Goal: Task Accomplishment & Management: Use online tool/utility

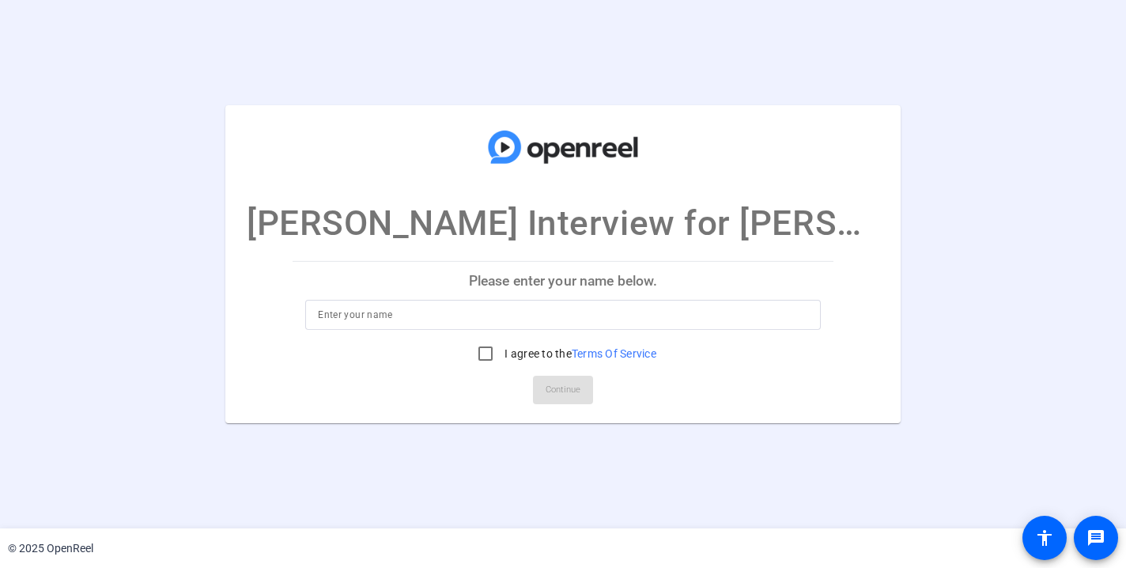
click at [383, 323] on input at bounding box center [563, 314] width 490 height 19
type input "[PERSON_NAME]"
click at [483, 353] on input "I agree to the Terms Of Service" at bounding box center [486, 354] width 32 height 32
checkbox input "true"
click at [557, 398] on span "Continue" at bounding box center [562, 390] width 35 height 24
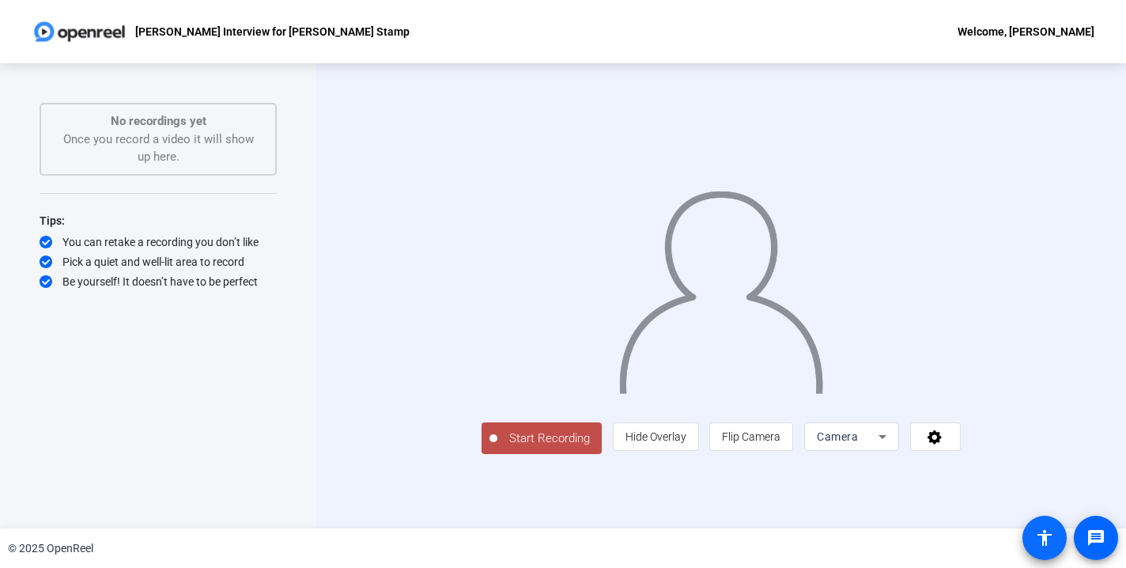
click at [1046, 536] on mat-icon "accessibility" at bounding box center [1044, 537] width 19 height 19
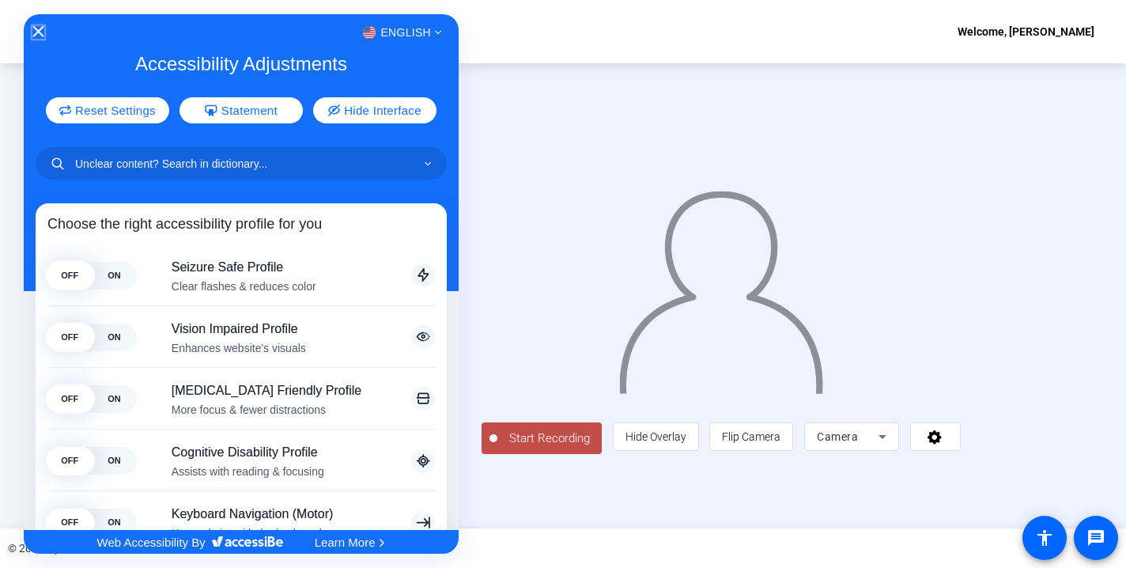
click at [36, 28] on icon "Close Accessibility Interface" at bounding box center [38, 31] width 11 height 11
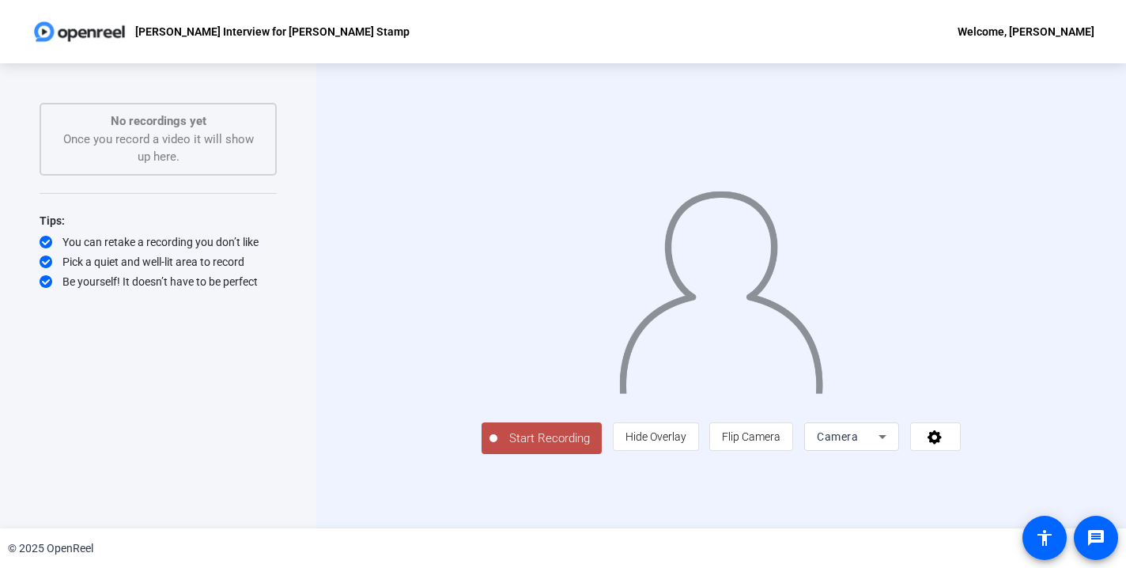
scroll to position [32, 0]
click at [497, 447] on span "Start Recording" at bounding box center [549, 438] width 104 height 18
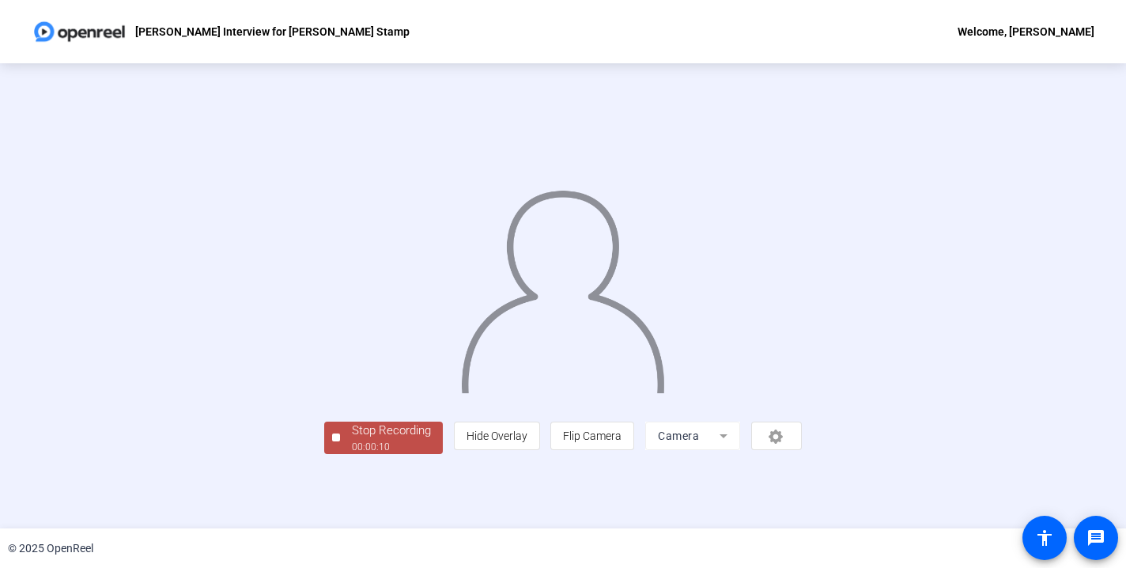
scroll to position [52, 0]
click at [352, 440] on div "Stop Recording" at bounding box center [391, 430] width 79 height 18
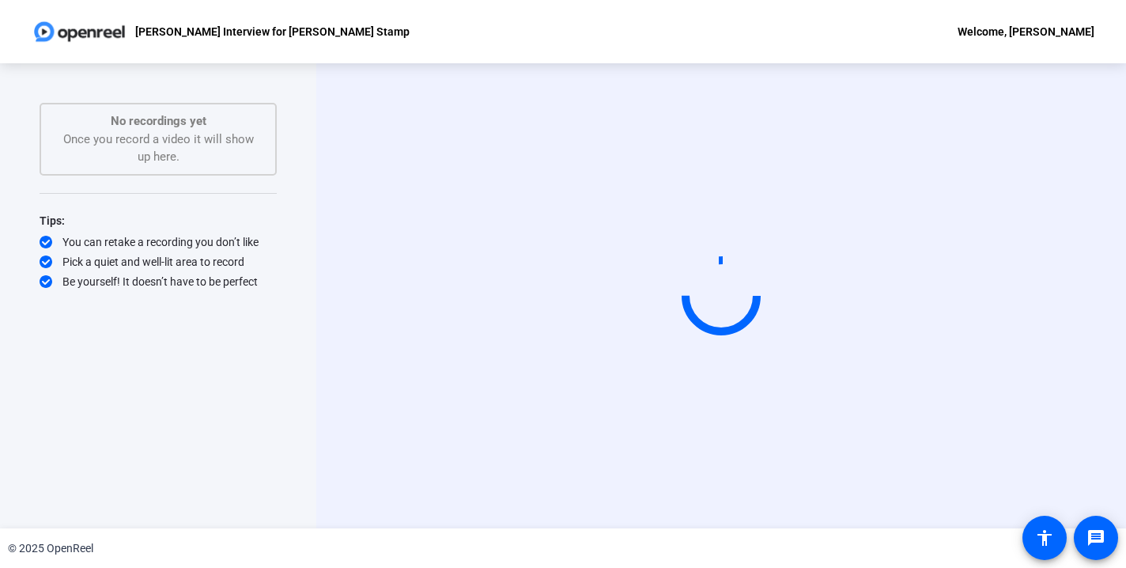
scroll to position [0, 0]
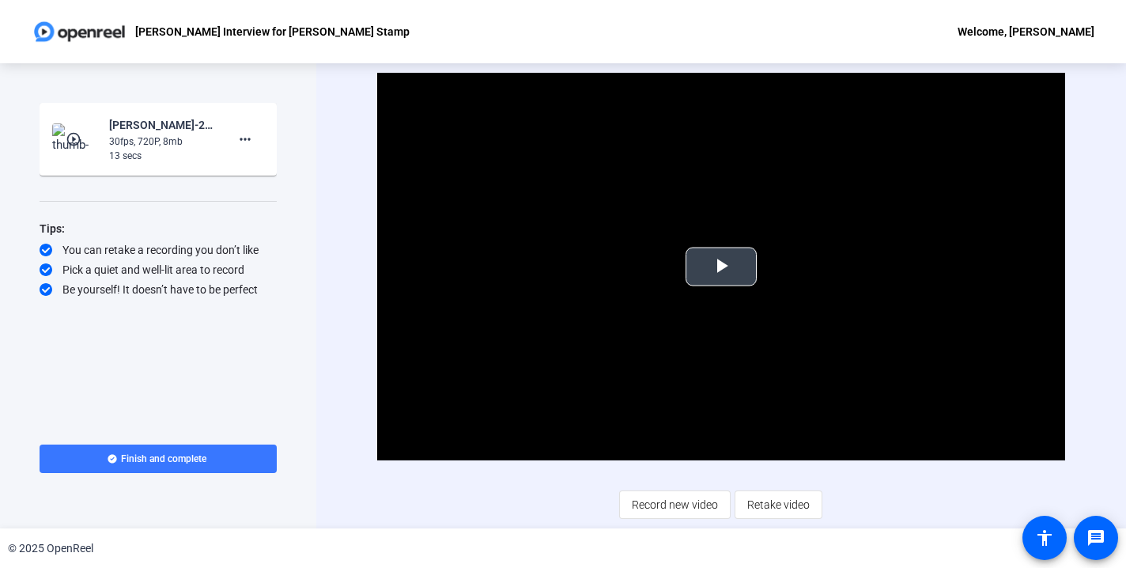
click at [721, 266] on span "Video Player" at bounding box center [721, 266] width 0 height 0
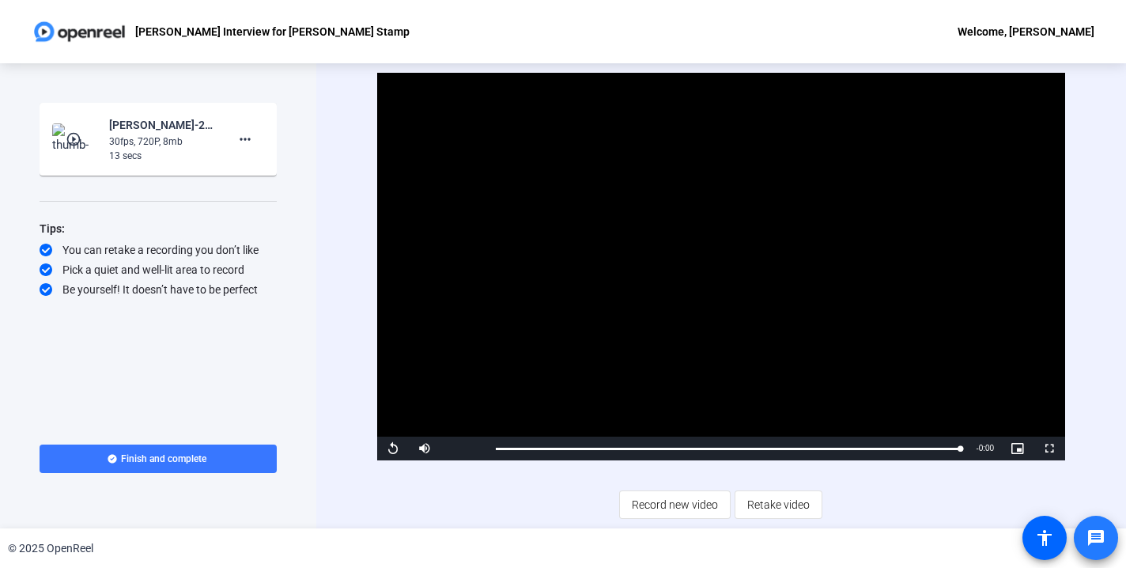
click at [1093, 537] on mat-icon "message" at bounding box center [1095, 537] width 19 height 19
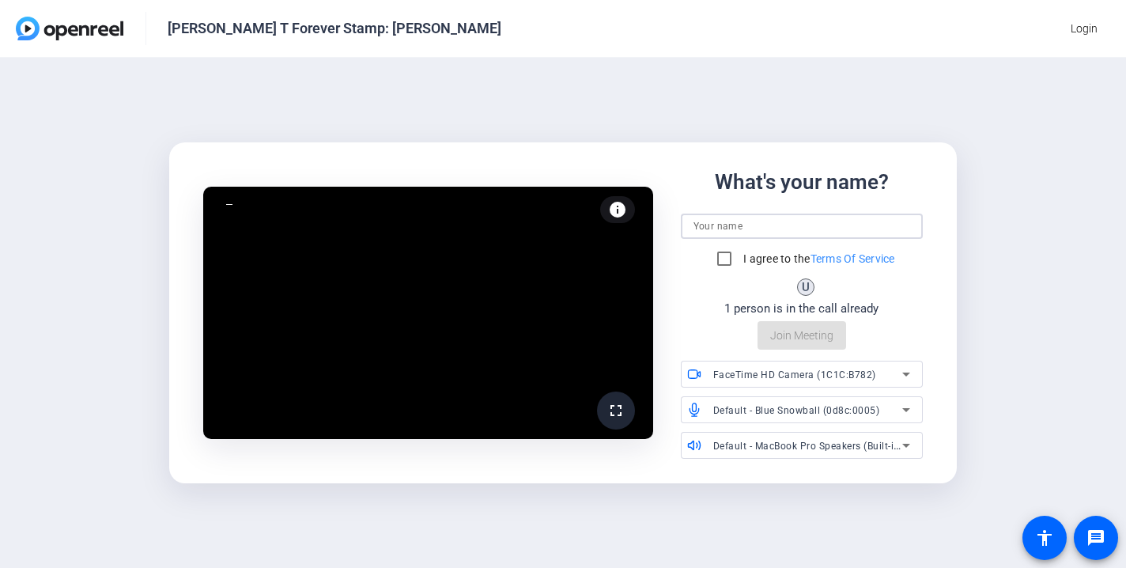
click at [721, 231] on input at bounding box center [801, 226] width 217 height 19
type input "Sam Tanenhaus"
click at [719, 262] on input "I agree to the Terms Of Service" at bounding box center [724, 259] width 32 height 32
checkbox input "true"
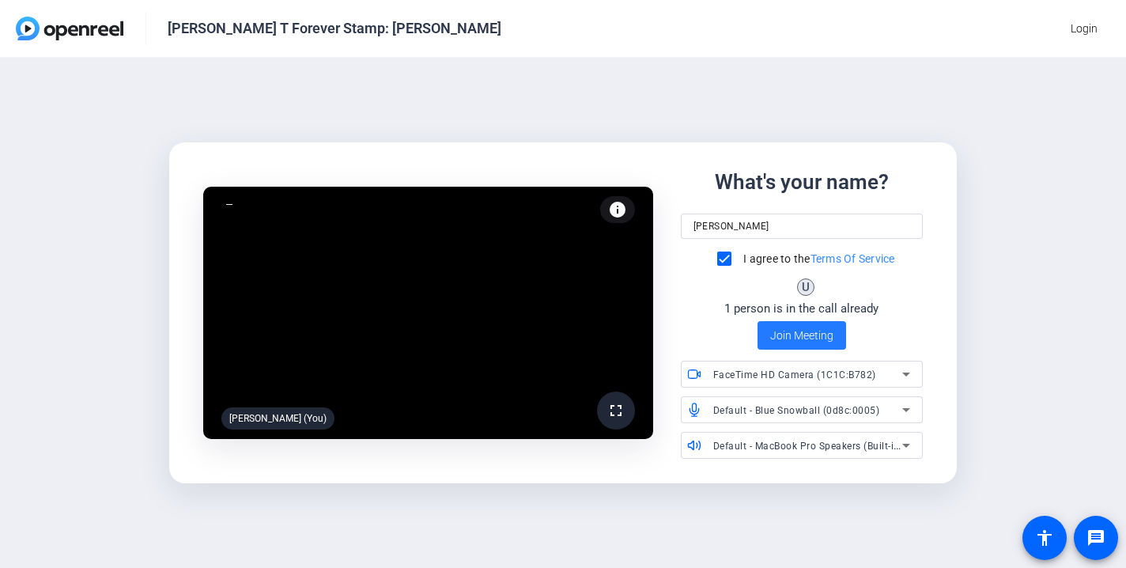
click at [781, 334] on span "Join Meeting" at bounding box center [801, 335] width 63 height 17
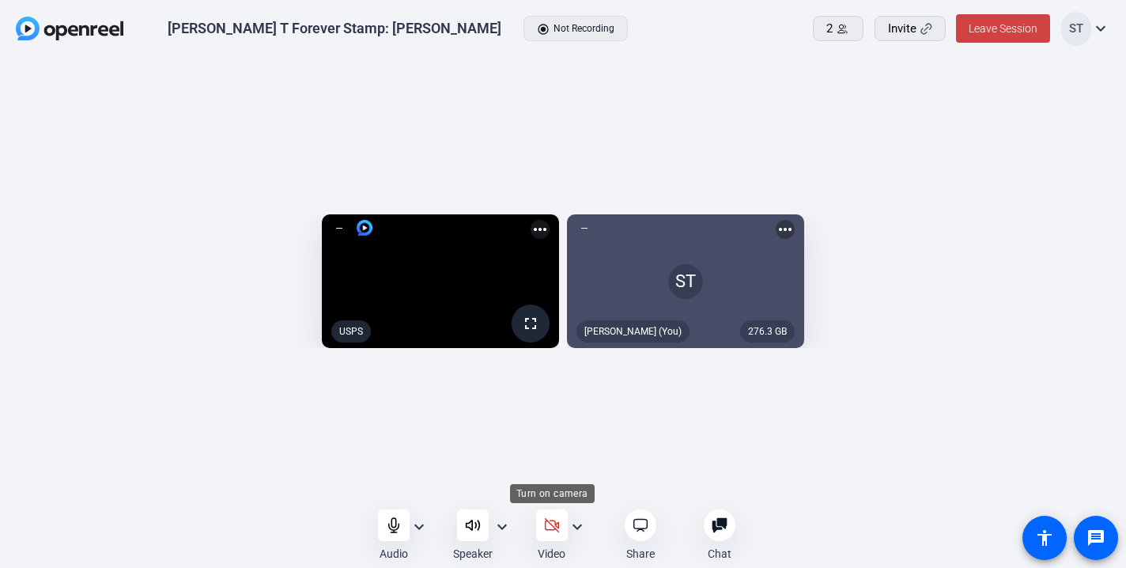
click at [553, 526] on icon at bounding box center [551, 524] width 13 height 13
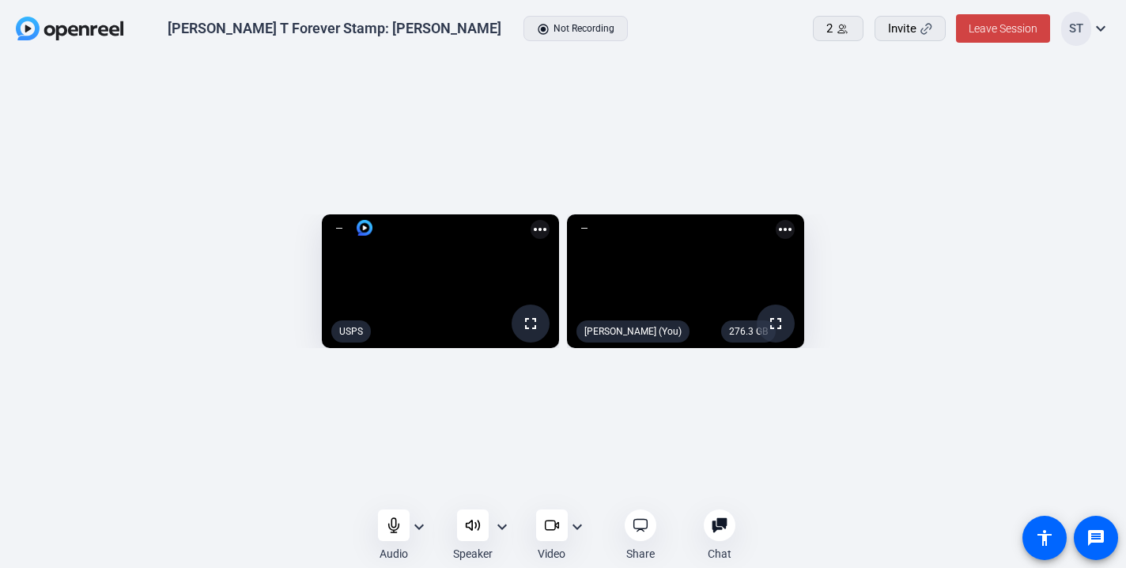
click at [470, 521] on icon at bounding box center [473, 525] width 16 height 16
click at [466, 523] on icon at bounding box center [472, 524] width 13 height 9
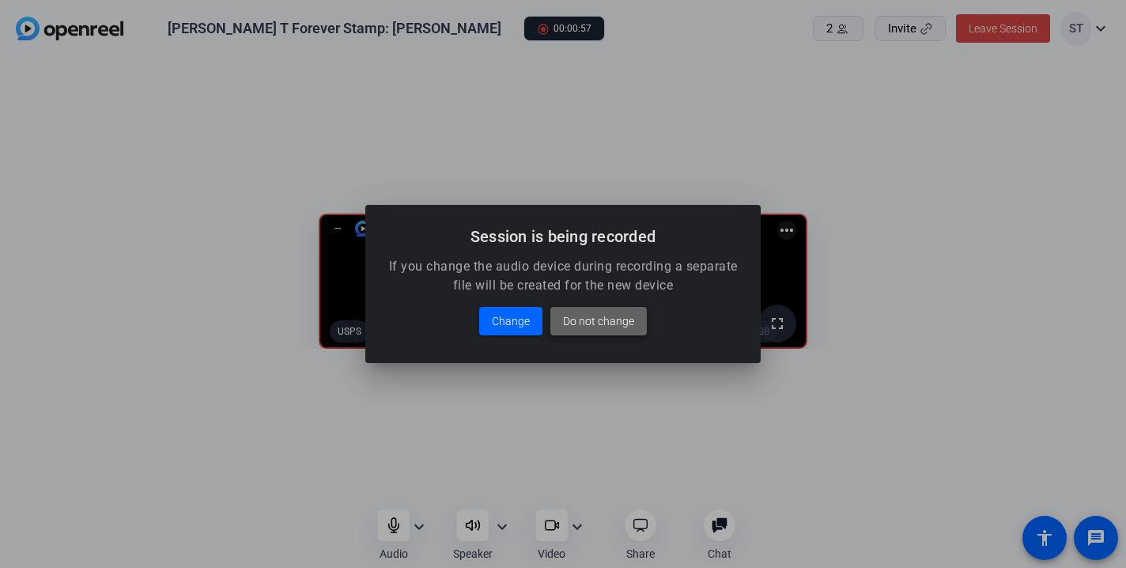
click at [600, 324] on span "Do not change" at bounding box center [598, 320] width 71 height 19
